Goal: Download file/media

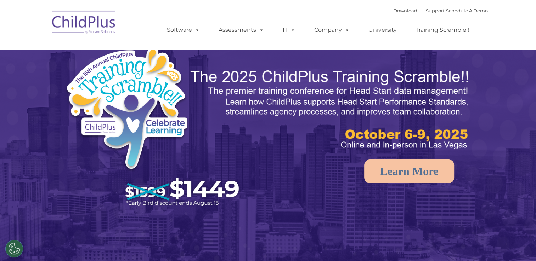
select select "MEDIUM"
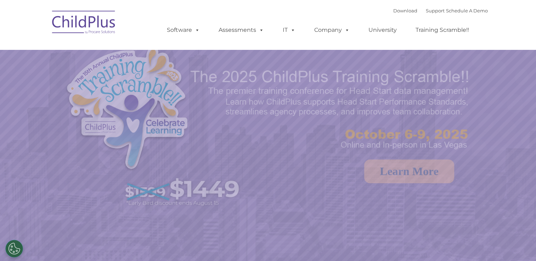
select select "MEDIUM"
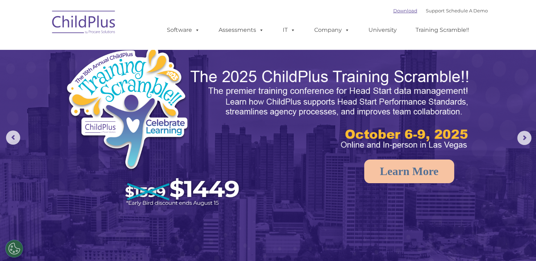
click at [401, 12] on link "Download" at bounding box center [405, 11] width 24 height 6
